Goal: Information Seeking & Learning: Understand process/instructions

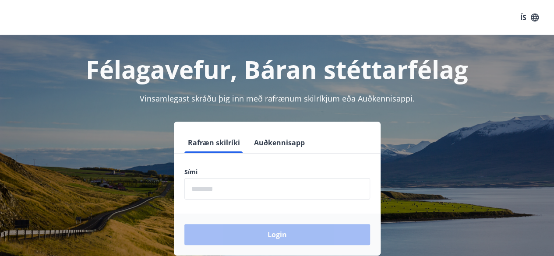
click at [259, 193] on input "phone" at bounding box center [277, 188] width 186 height 21
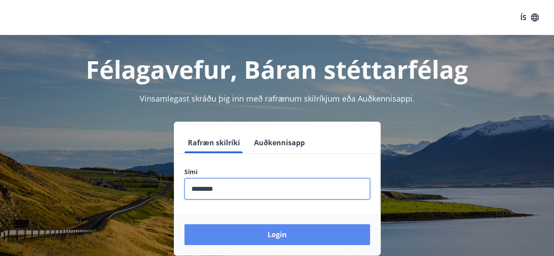
type input "********"
click at [261, 239] on button "Login" at bounding box center [277, 234] width 186 height 21
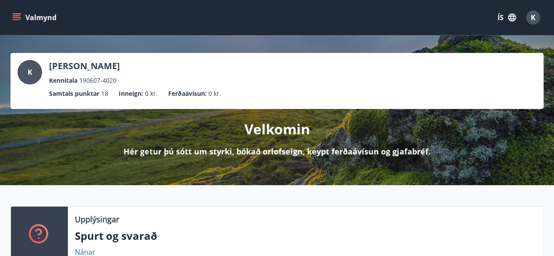
click at [17, 17] on icon "menu" at bounding box center [16, 17] width 9 height 9
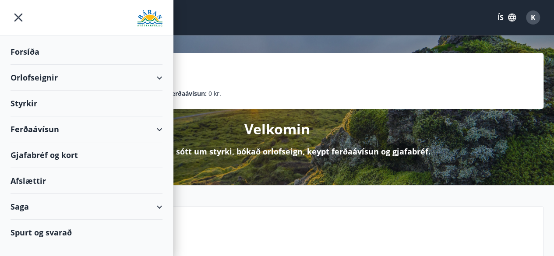
click at [113, 74] on div "Orlofseignir" at bounding box center [87, 78] width 152 height 26
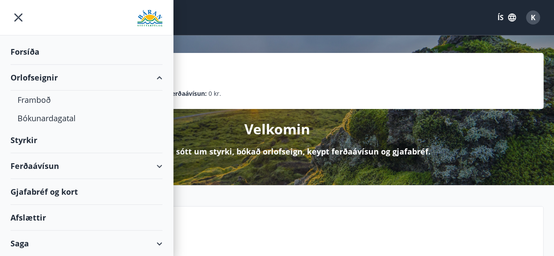
click at [141, 78] on div "Orlofseignir" at bounding box center [87, 78] width 152 height 26
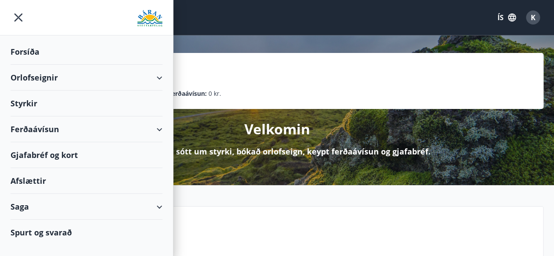
click at [33, 101] on div "Styrkir" at bounding box center [87, 104] width 152 height 26
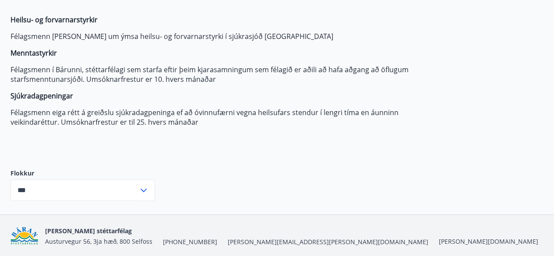
scroll to position [106, 0]
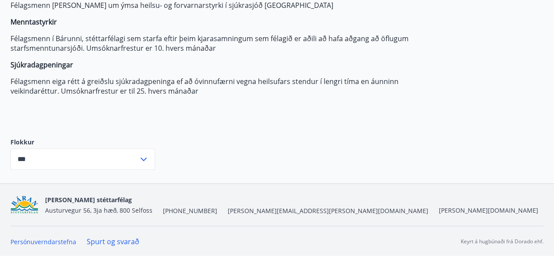
click at [86, 171] on div "Flokkur *** ​" at bounding box center [83, 154] width 144 height 60
click at [93, 162] on input "***" at bounding box center [75, 158] width 128 height 21
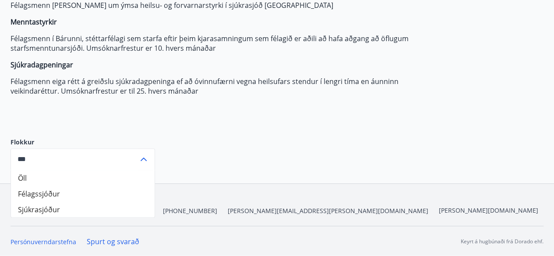
click at [46, 195] on li "Félagssjóður" at bounding box center [83, 194] width 144 height 16
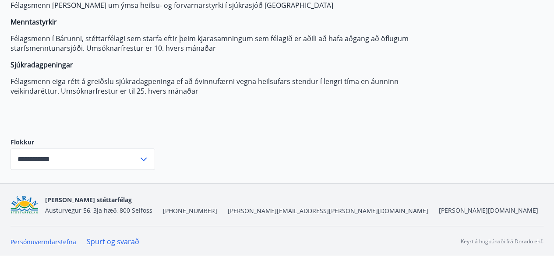
scroll to position [105, 0]
click at [106, 155] on input "**********" at bounding box center [75, 159] width 128 height 21
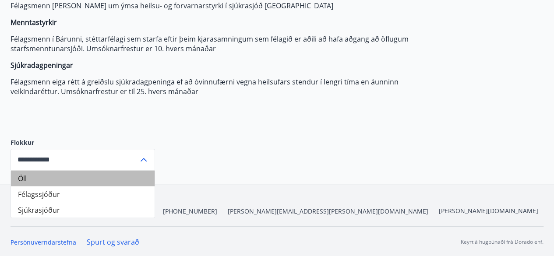
click at [78, 175] on li "Öll" at bounding box center [83, 178] width 144 height 16
type input "***"
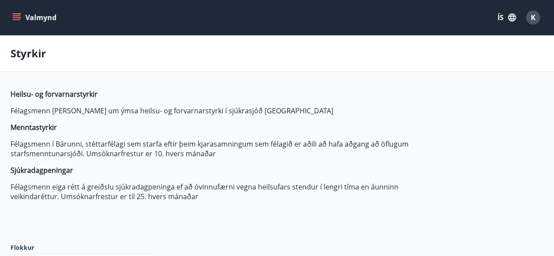
scroll to position [0, 0]
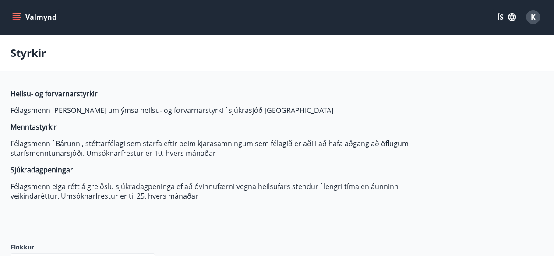
click at [21, 18] on icon "menu" at bounding box center [16, 17] width 9 height 9
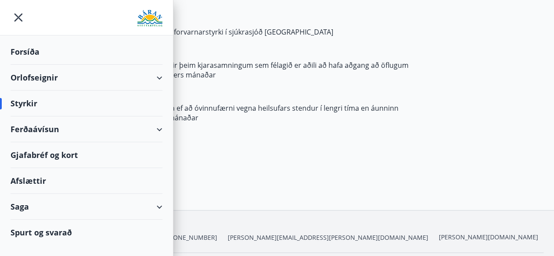
scroll to position [77, 0]
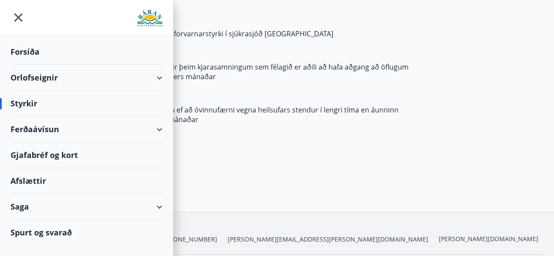
click at [39, 152] on div "Gjafabréf og kort" at bounding box center [87, 155] width 152 height 26
click at [63, 127] on div "Ferðaávísun" at bounding box center [87, 129] width 152 height 26
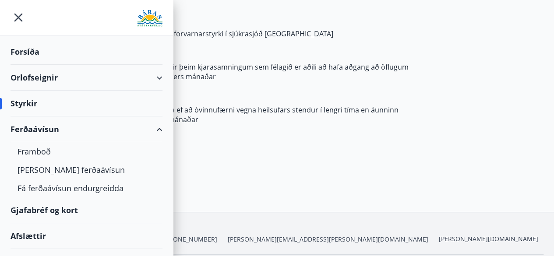
click at [70, 127] on div "Ferðaávísun" at bounding box center [87, 129] width 152 height 26
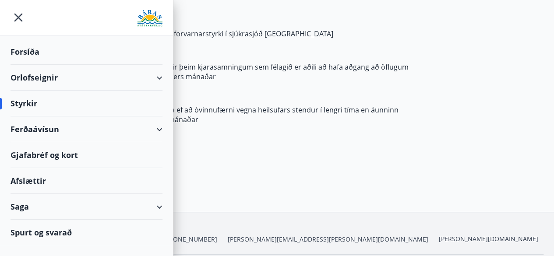
click at [57, 75] on div "Orlofseignir" at bounding box center [87, 78] width 152 height 26
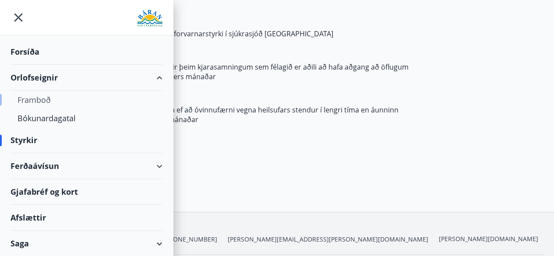
click at [41, 99] on div "Framboð" at bounding box center [87, 100] width 138 height 18
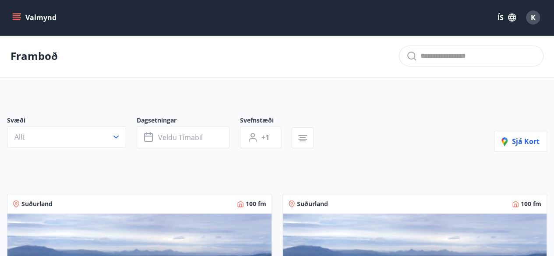
click at [18, 17] on icon "menu" at bounding box center [16, 17] width 9 height 9
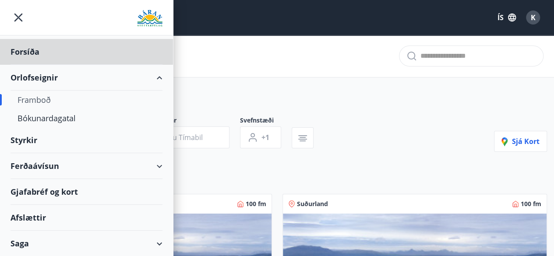
click at [42, 139] on div "Styrkir" at bounding box center [87, 140] width 152 height 26
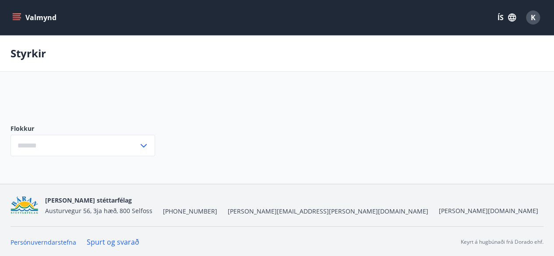
type input "***"
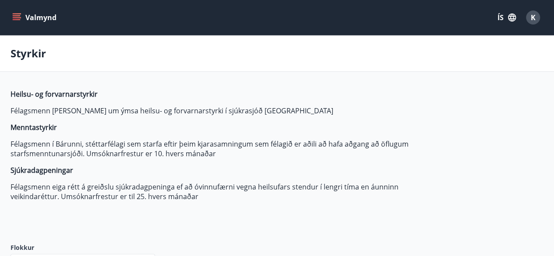
click at [17, 16] on icon "menu" at bounding box center [17, 15] width 8 height 1
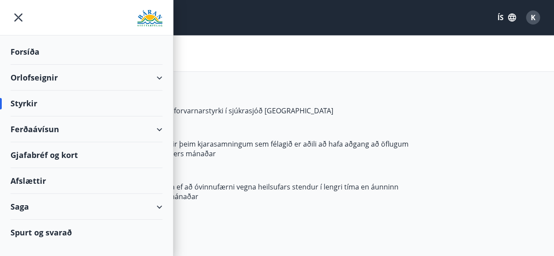
click at [33, 130] on div "Ferðaávísun" at bounding box center [87, 129] width 152 height 26
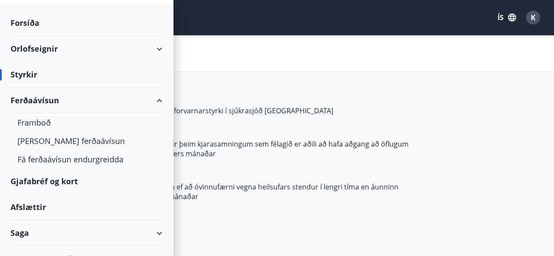
scroll to position [43, 0]
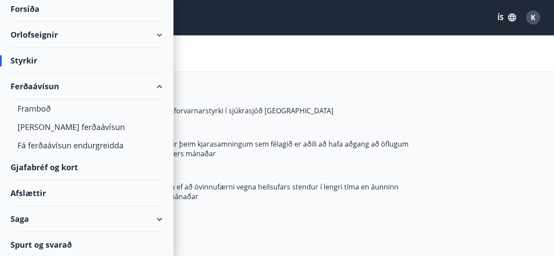
click at [69, 171] on div "Gjafabréf og kort" at bounding box center [87, 168] width 152 height 26
click at [30, 194] on div "Afslættir" at bounding box center [87, 193] width 152 height 26
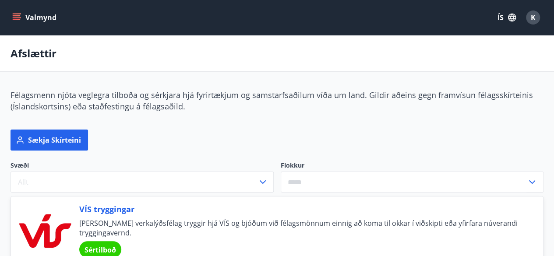
click at [11, 15] on button "Valmynd" at bounding box center [35, 18] width 49 height 16
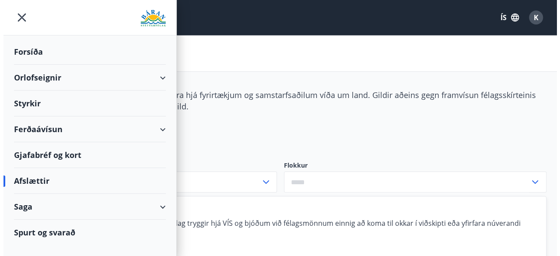
scroll to position [1, 0]
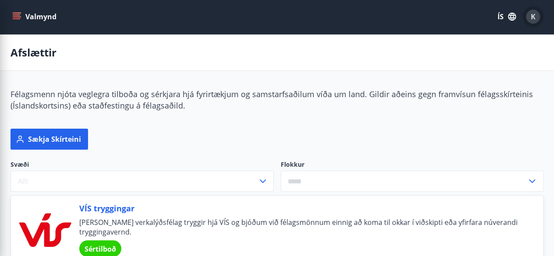
click at [529, 11] on div "K" at bounding box center [533, 17] width 14 height 14
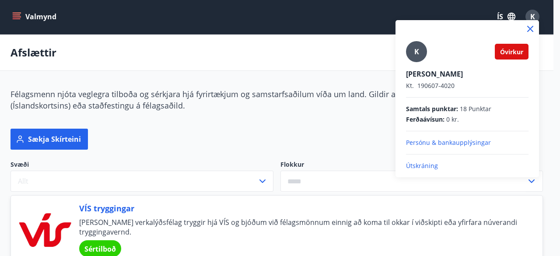
click at [503, 52] on span "Óvirkur" at bounding box center [511, 52] width 23 height 8
click at [487, 53] on div "K Óvirkur" at bounding box center [467, 51] width 123 height 21
click at [505, 53] on span "Óvirkur" at bounding box center [511, 52] width 23 height 8
click at [521, 56] on span "Óvirkur" at bounding box center [511, 52] width 23 height 8
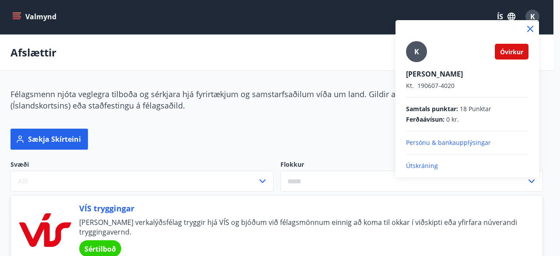
click at [525, 55] on div "Óvirkur" at bounding box center [512, 52] width 34 height 16
click at [427, 142] on p "Persónu & bankaupplýsingar" at bounding box center [467, 142] width 123 height 9
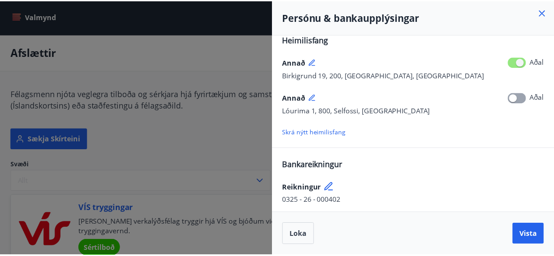
scroll to position [157, 0]
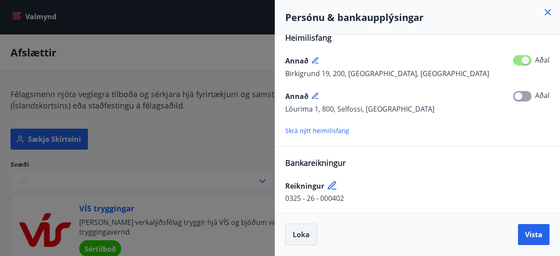
click at [304, 229] on button "Loka" at bounding box center [301, 235] width 32 height 22
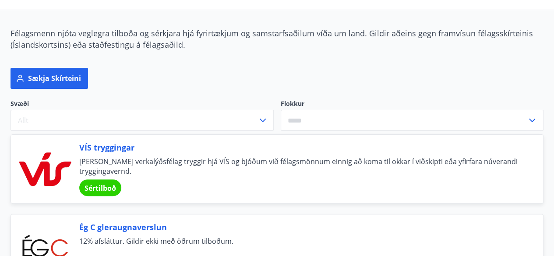
scroll to position [0, 0]
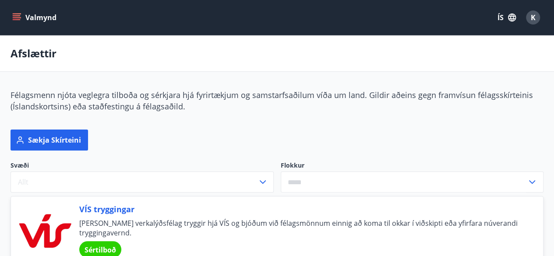
click at [21, 15] on button "Valmynd" at bounding box center [35, 18] width 49 height 16
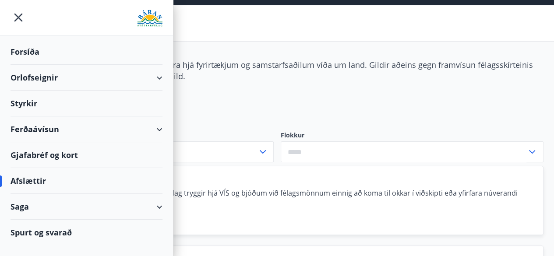
scroll to position [31, 0]
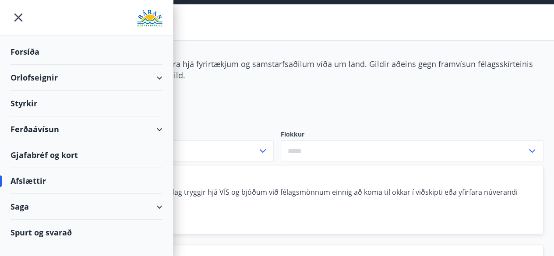
click at [27, 207] on div "Saga" at bounding box center [87, 207] width 152 height 26
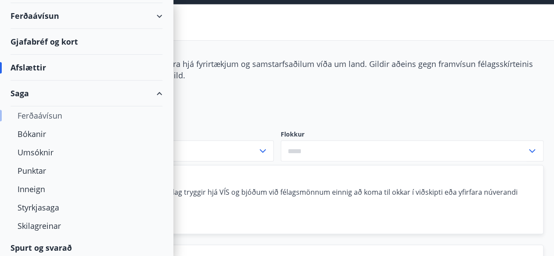
scroll to position [116, 0]
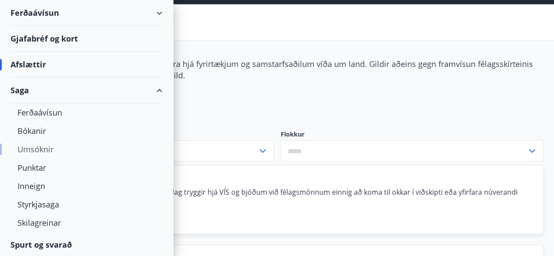
click at [35, 150] on div "Umsóknir" at bounding box center [87, 149] width 138 height 18
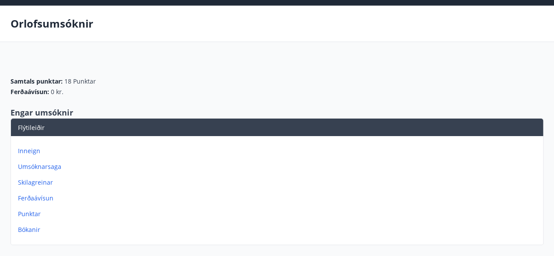
scroll to position [29, 0]
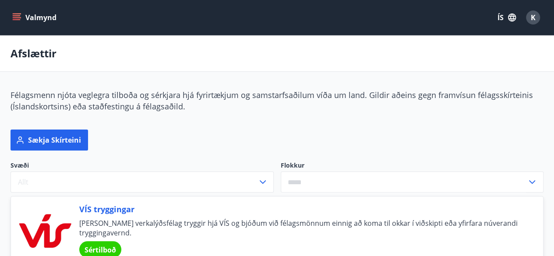
click at [18, 19] on icon "menu" at bounding box center [16, 17] width 9 height 9
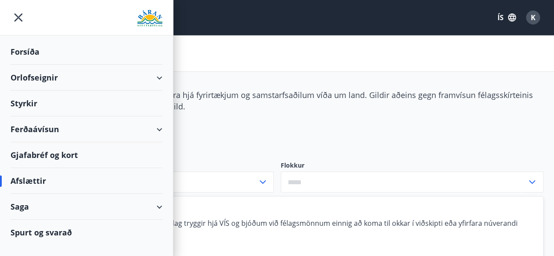
scroll to position [73, 0]
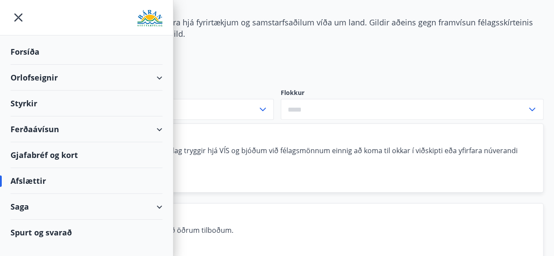
click at [124, 202] on div "Saga" at bounding box center [87, 207] width 152 height 26
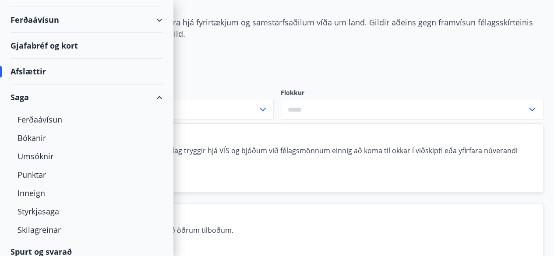
scroll to position [116, 0]
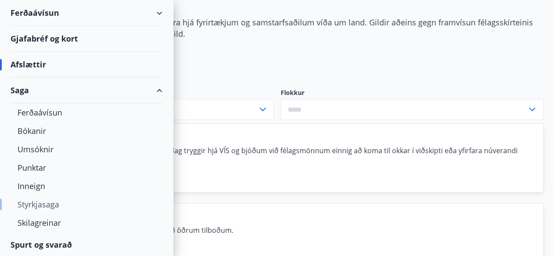
click at [38, 203] on div "Styrkjasaga" at bounding box center [87, 204] width 138 height 18
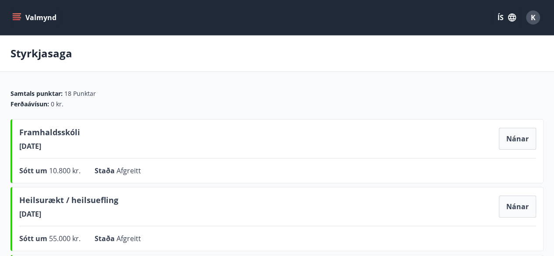
click at [19, 18] on icon "menu" at bounding box center [16, 17] width 9 height 9
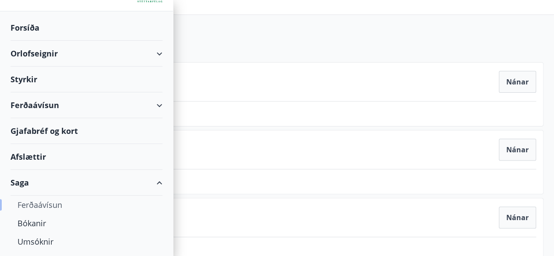
scroll to position [21, 0]
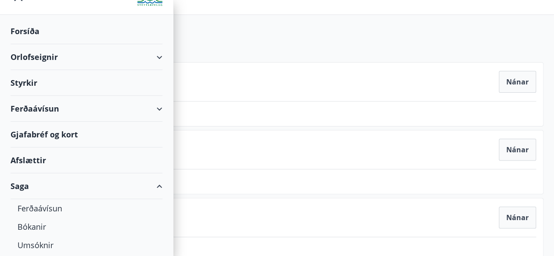
click at [155, 107] on div "Ferðaávísun" at bounding box center [87, 109] width 152 height 26
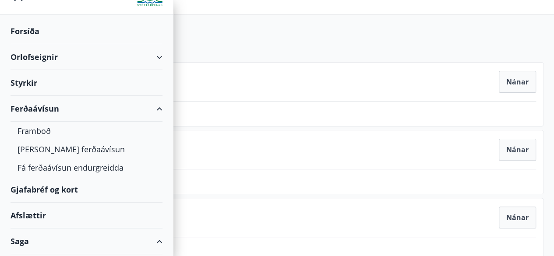
click at [149, 109] on div "Ferðaávísun" at bounding box center [87, 109] width 152 height 26
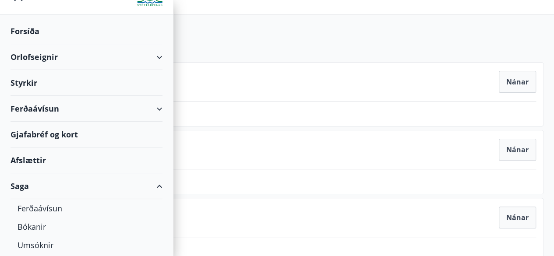
scroll to position [0, 0]
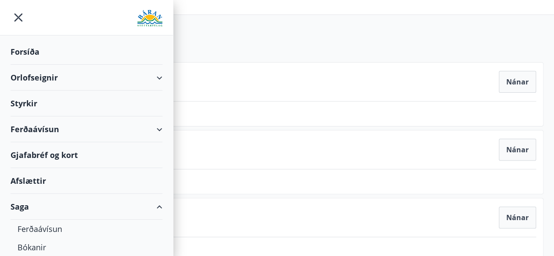
click at [152, 75] on div "Orlofseignir" at bounding box center [87, 78] width 152 height 26
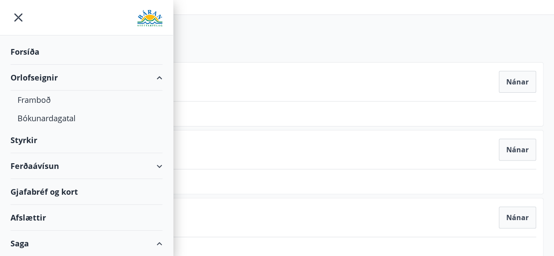
click at [25, 138] on div "Styrkir" at bounding box center [87, 140] width 152 height 26
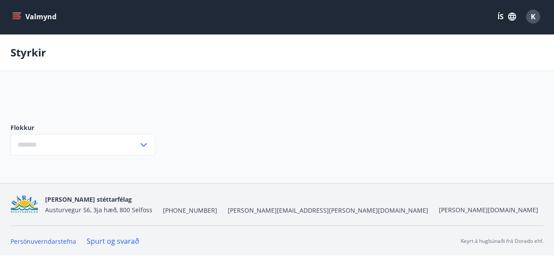
type input "***"
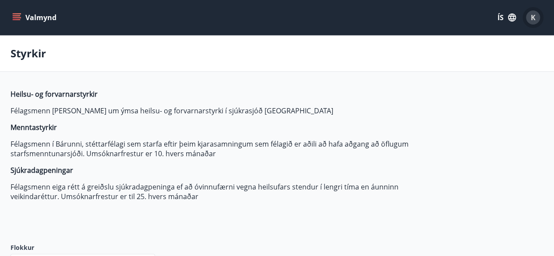
click at [533, 15] on span "K" at bounding box center [533, 18] width 5 height 10
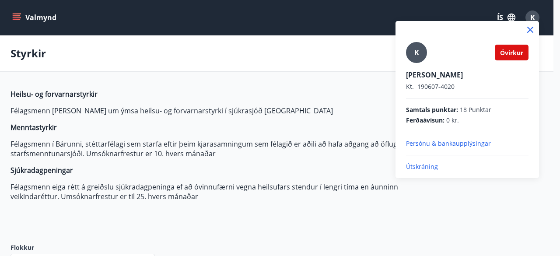
click at [434, 147] on p "Persónu & bankaupplýsingar" at bounding box center [467, 143] width 123 height 9
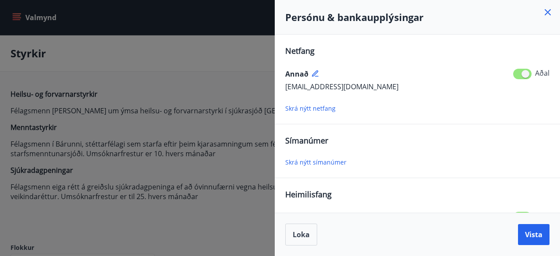
click at [547, 15] on icon at bounding box center [548, 12] width 11 height 11
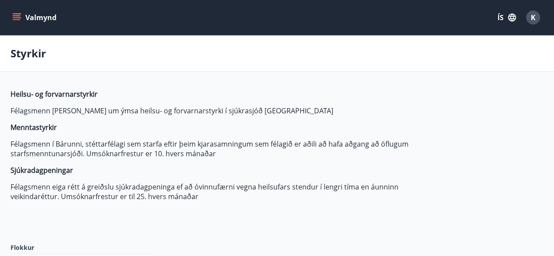
click at [47, 12] on button "Valmynd" at bounding box center [35, 18] width 49 height 16
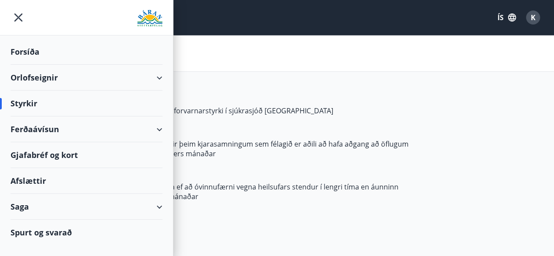
click at [46, 51] on div "Forsíða" at bounding box center [87, 52] width 152 height 26
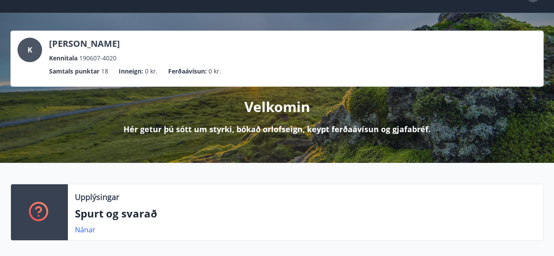
scroll to position [23, 0]
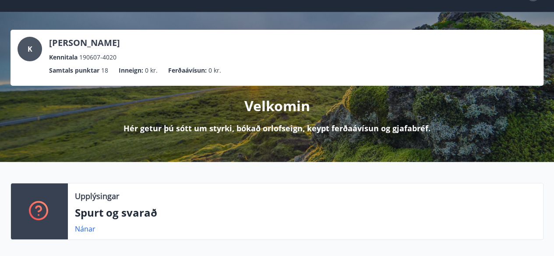
click at [253, 128] on p "Hér getur þú sótt um styrki, bókað orlofseign, keypt ferðaávísun og gjafabréf." at bounding box center [276, 128] width 307 height 11
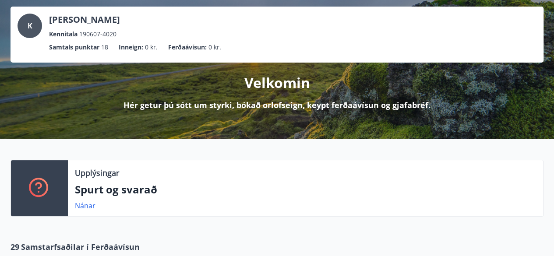
scroll to position [43, 0]
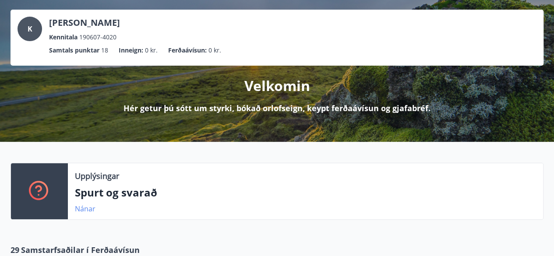
click at [88, 208] on link "Nánar" at bounding box center [85, 209] width 21 height 10
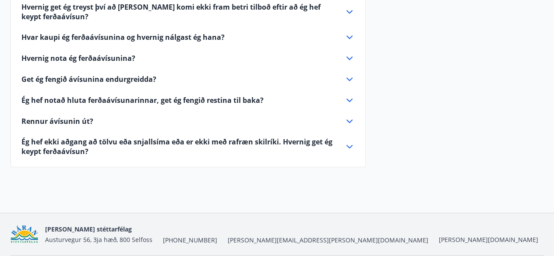
scroll to position [333, 0]
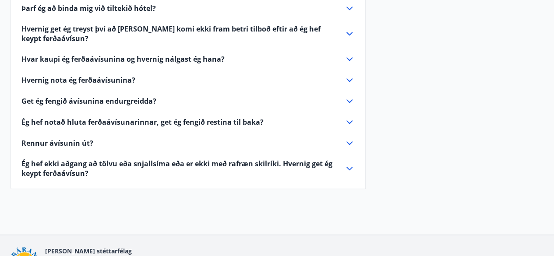
scroll to position [43, 0]
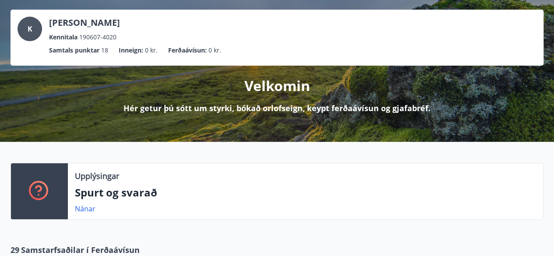
click at [213, 95] on div "Velkomin Hér getur þú sótt um styrki, bókað orlofseign, keypt ferðaávísun og gj…" at bounding box center [277, 90] width 533 height 48
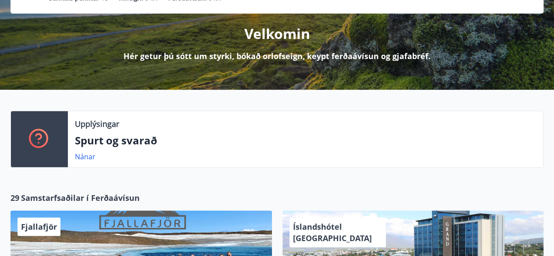
scroll to position [96, 0]
